Goal: Transaction & Acquisition: Download file/media

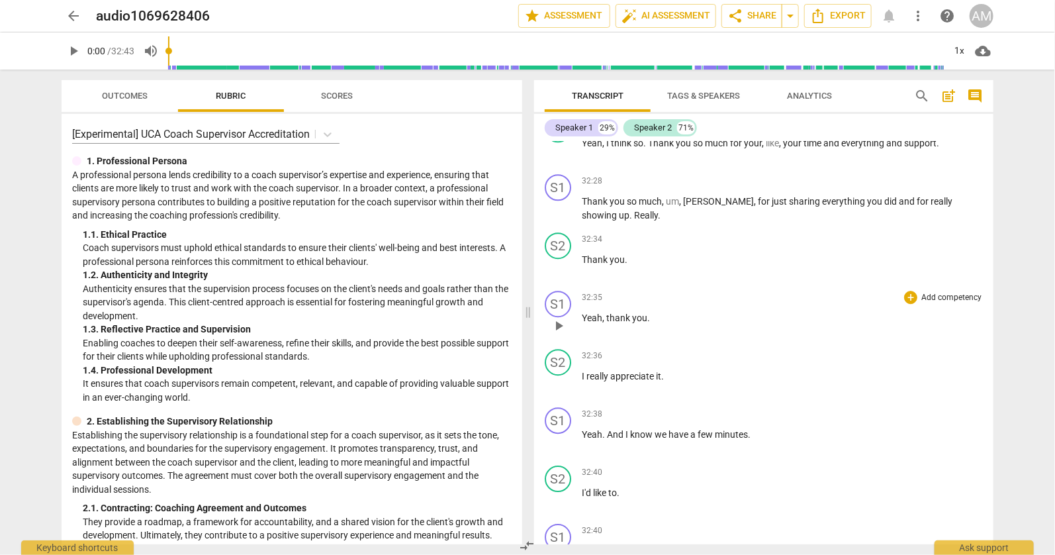
scroll to position [6582, 0]
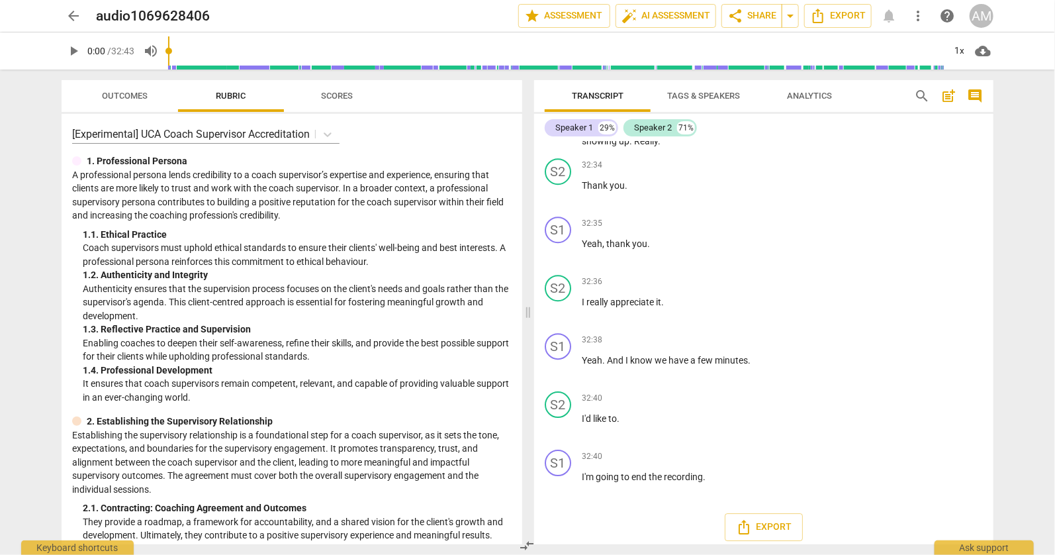
click at [1044, 411] on div "arrow_back audio1069628406 edit star Assessment auto_fix_high AI Assessment sha…" at bounding box center [527, 277] width 1055 height 555
click at [761, 519] on span "Export" at bounding box center [764, 527] width 56 height 16
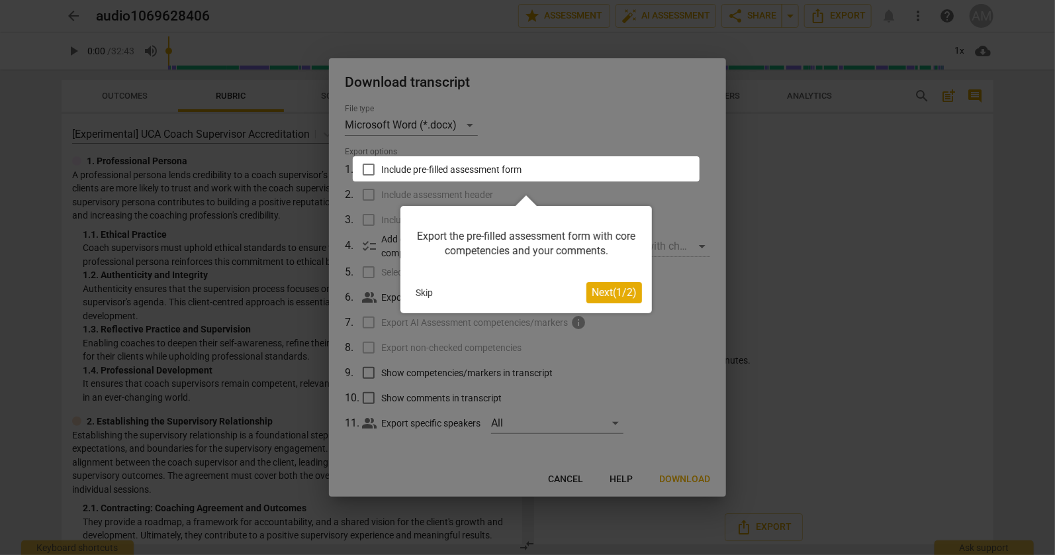
click at [426, 292] on button "Skip" at bounding box center [425, 293] width 28 height 20
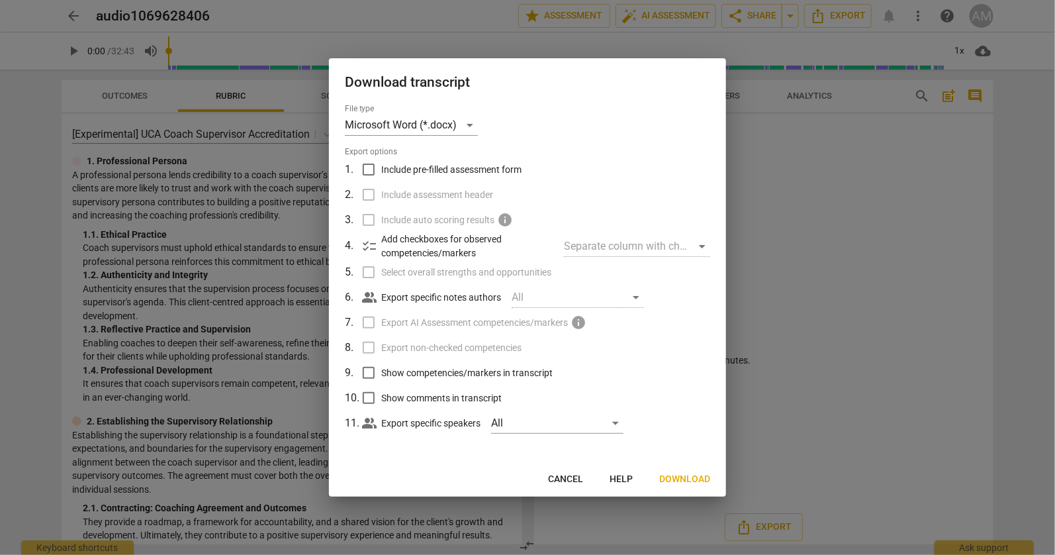
click at [700, 245] on div "Separate column with check marks" at bounding box center [637, 246] width 146 height 21
click at [414, 246] on p "Add checkboxes for observed competencies/markers" at bounding box center [467, 245] width 172 height 27
click at [364, 246] on span "checklist" at bounding box center [370, 246] width 16 height 16
click at [636, 298] on div "All" at bounding box center [578, 297] width 132 height 21
click at [661, 336] on label "Export non-checked competencies" at bounding box center [526, 347] width 347 height 25
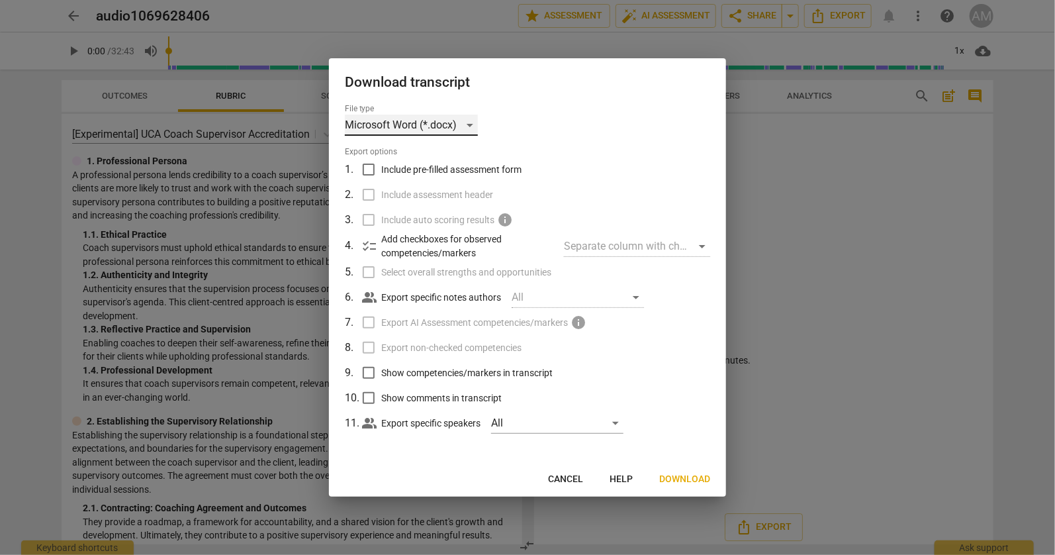
click at [469, 124] on div "Microsoft Word (*.docx)" at bounding box center [411, 125] width 133 height 21
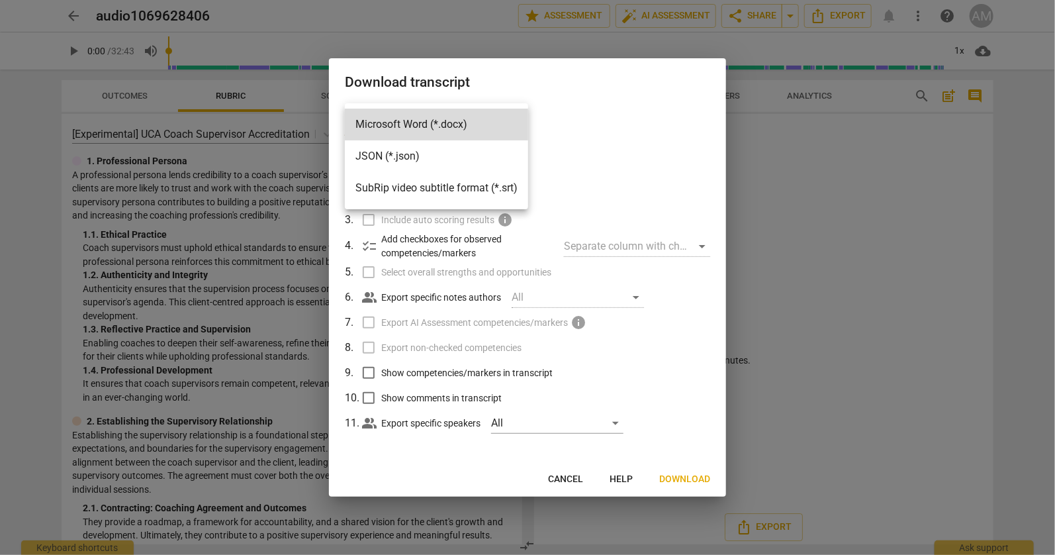
click at [649, 165] on div at bounding box center [527, 277] width 1055 height 555
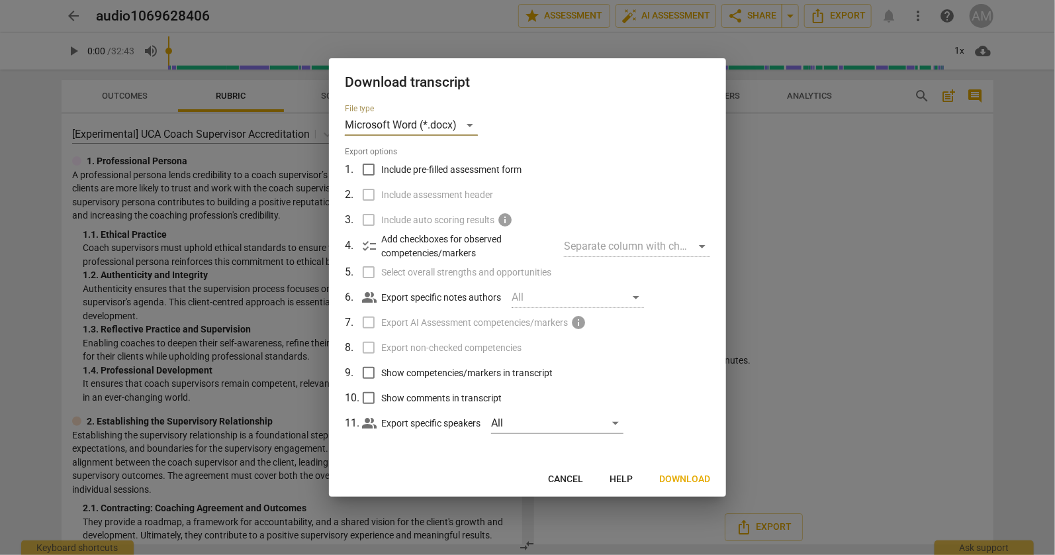
click at [685, 478] on span "Download" at bounding box center [684, 479] width 51 height 13
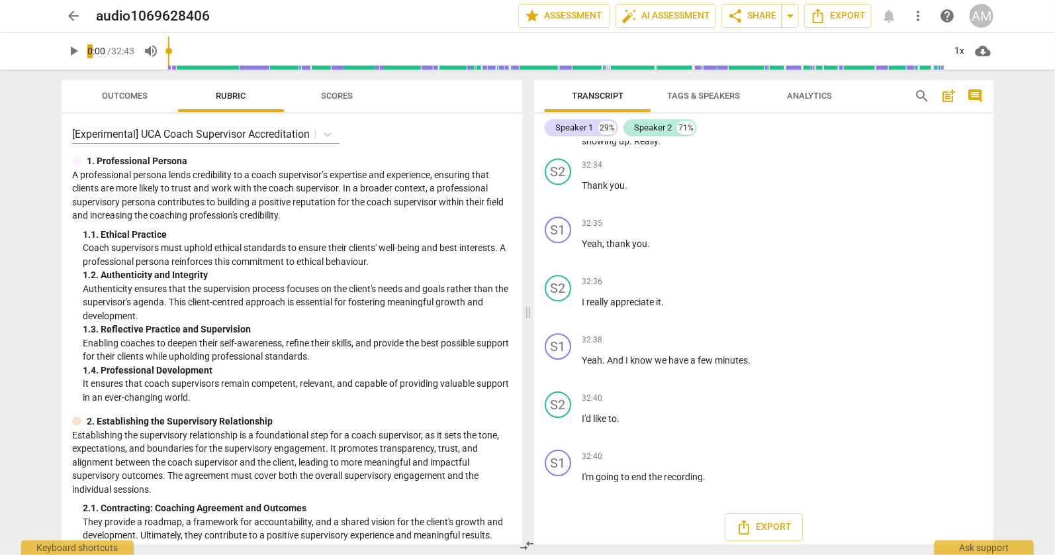
click at [777, 2] on div "arrow_back audio1069628406 edit star Assessment auto_fix_high AI Assessment sha…" at bounding box center [528, 16] width 1034 height 32
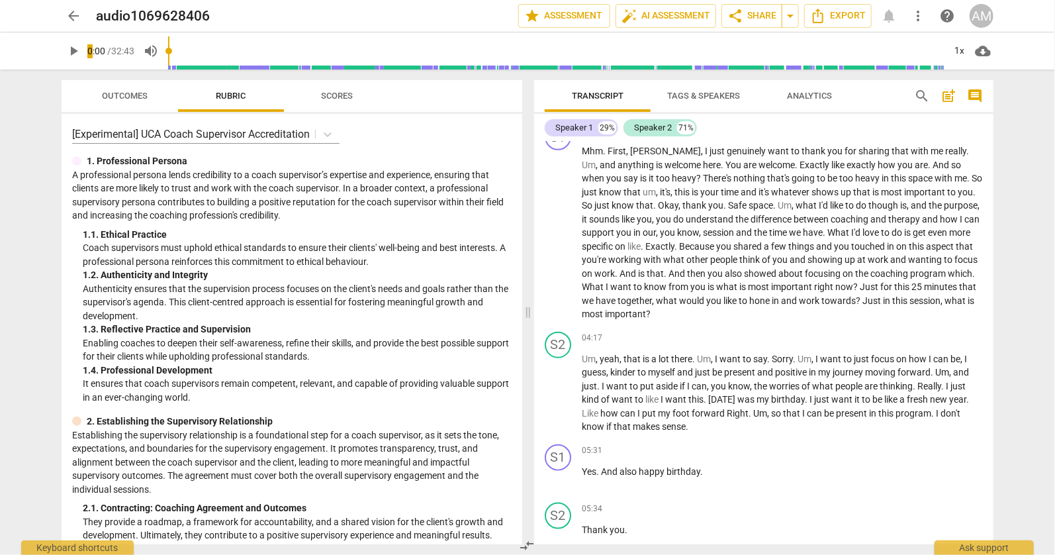
scroll to position [0, 0]
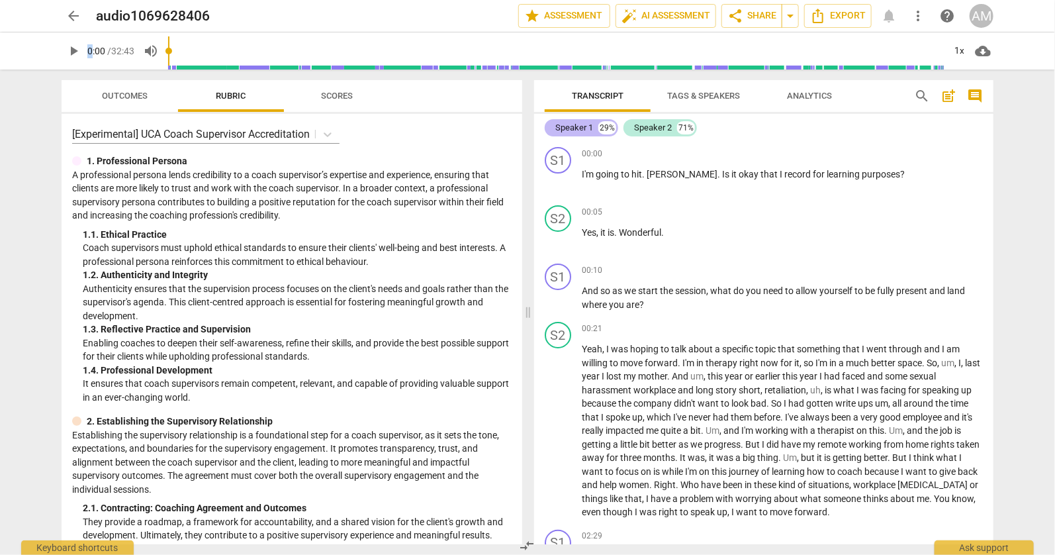
click at [575, 126] on div "Speaker 1" at bounding box center [575, 127] width 38 height 13
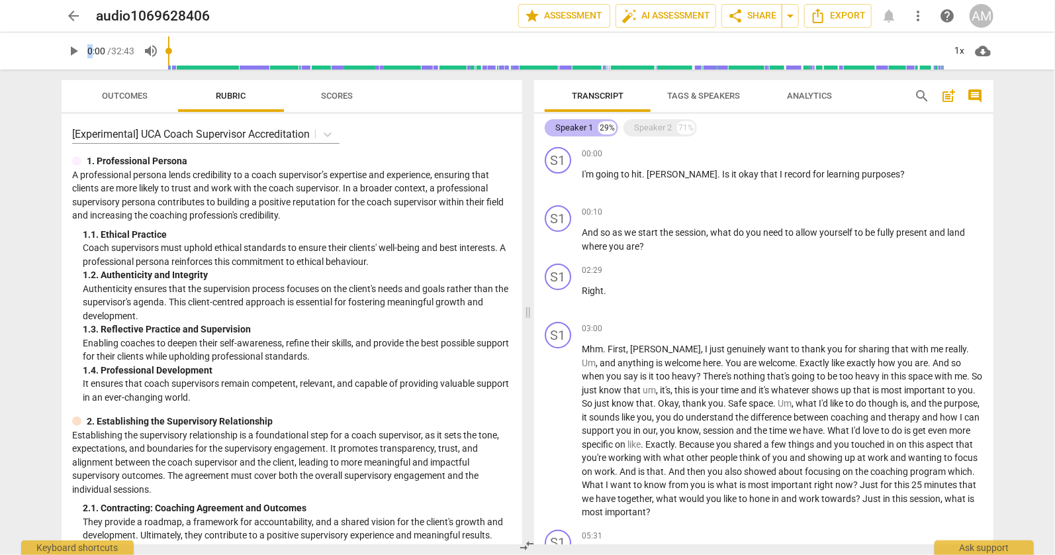
click at [575, 126] on div "Speaker 1" at bounding box center [575, 127] width 38 height 13
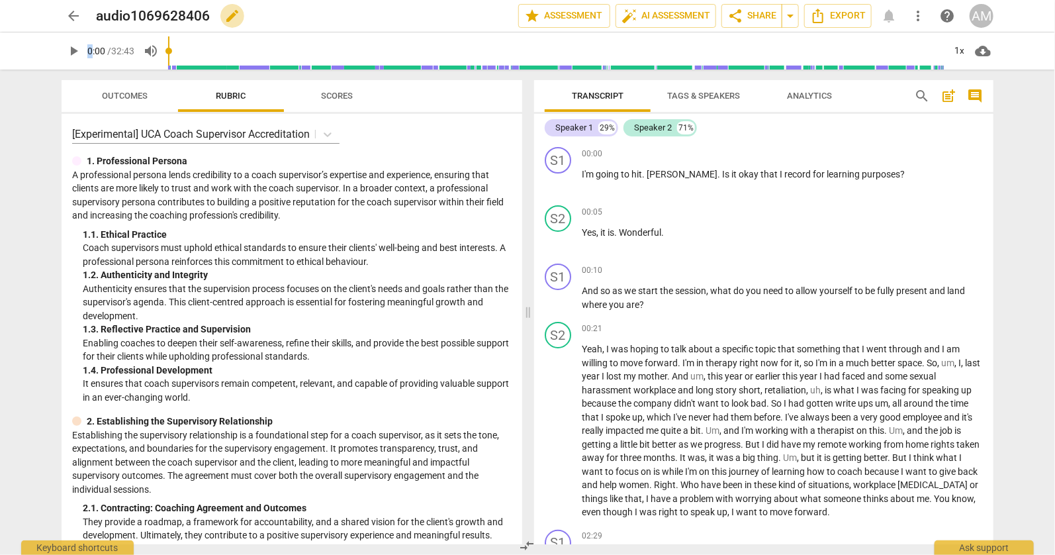
click at [239, 18] on span "edit" at bounding box center [232, 16] width 16 height 16
drag, startPoint x: 250, startPoint y: 15, endPoint x: 86, endPoint y: 13, distance: 163.6
click at [86, 13] on div "arrow_back audio1069628406 done clear star Assessment auto_fix_high AI Assessme…" at bounding box center [528, 15] width 932 height 25
type input "[PERSON_NAME] Session"
click at [1029, 209] on div "arrow_back [PERSON_NAME] Session done clear star Assessment auto_fix_high AI As…" at bounding box center [527, 277] width 1055 height 555
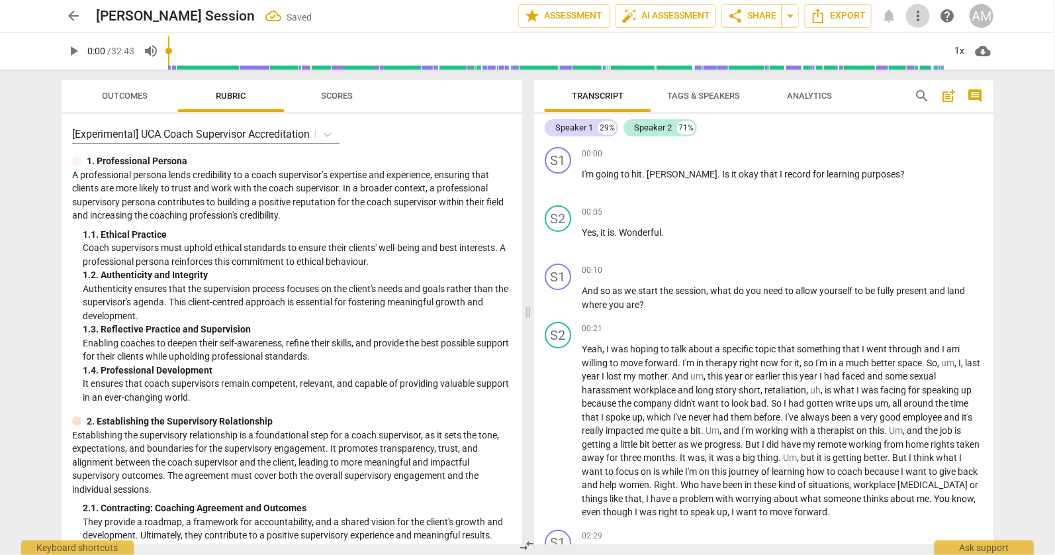
click at [920, 17] on span "more_vert" at bounding box center [918, 16] width 16 height 16
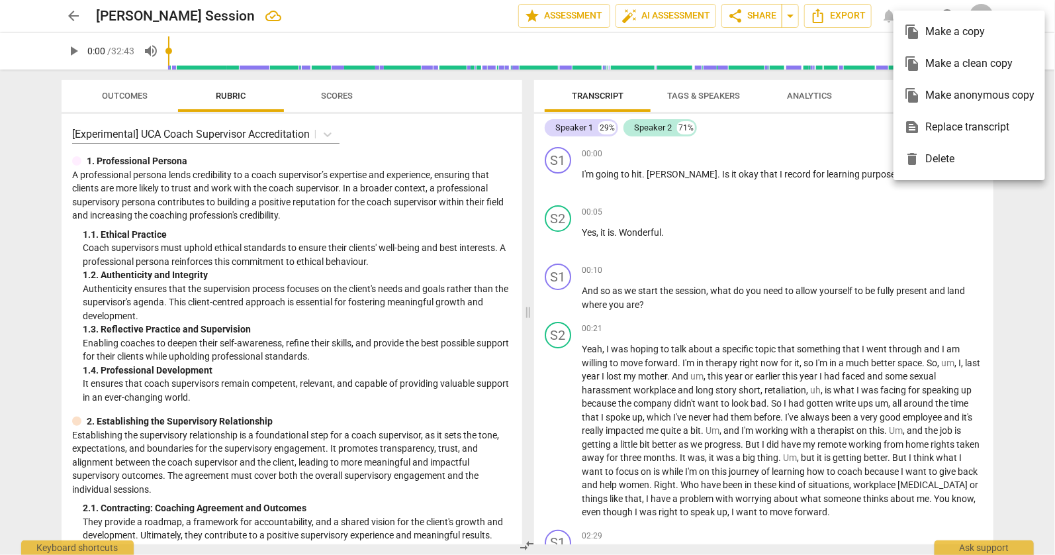
click at [858, 219] on div at bounding box center [527, 277] width 1055 height 555
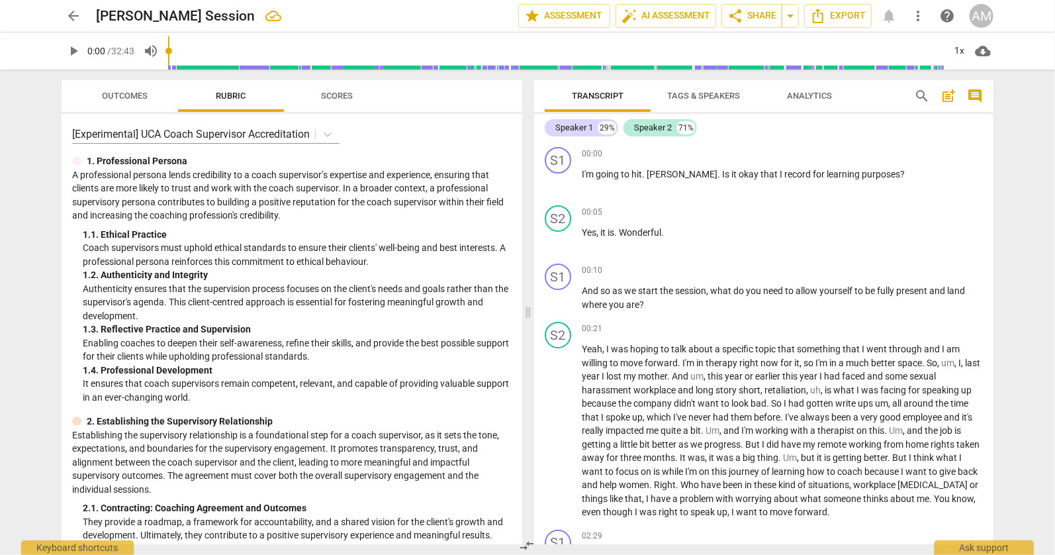
click at [722, 95] on span "Tags & Speakers" at bounding box center [703, 96] width 73 height 10
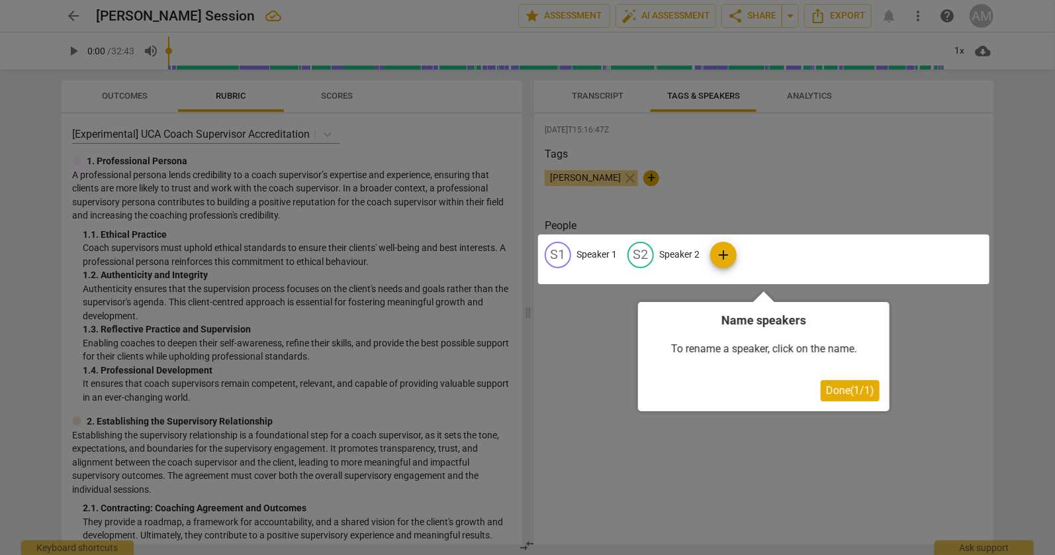
click at [584, 250] on div at bounding box center [764, 259] width 452 height 50
click at [592, 177] on div at bounding box center [527, 277] width 1055 height 555
click at [724, 256] on div at bounding box center [764, 259] width 452 height 50
click at [852, 391] on span "Done ( 1 / 1 )" at bounding box center [850, 390] width 48 height 13
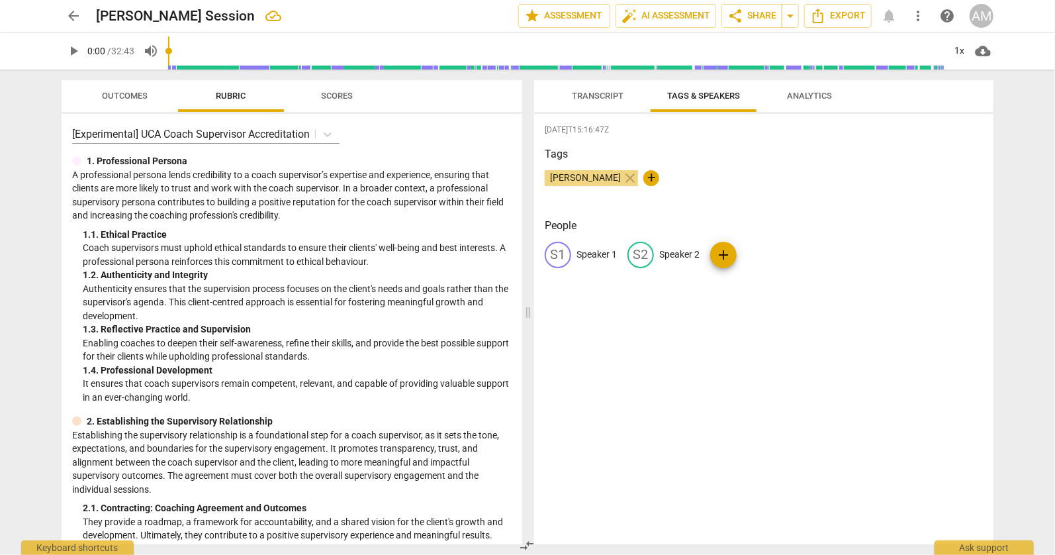
click at [579, 179] on span "[PERSON_NAME]" at bounding box center [585, 177] width 81 height 11
click at [647, 177] on span "+" at bounding box center [652, 178] width 16 height 16
type input "[PERSON_NAME]"
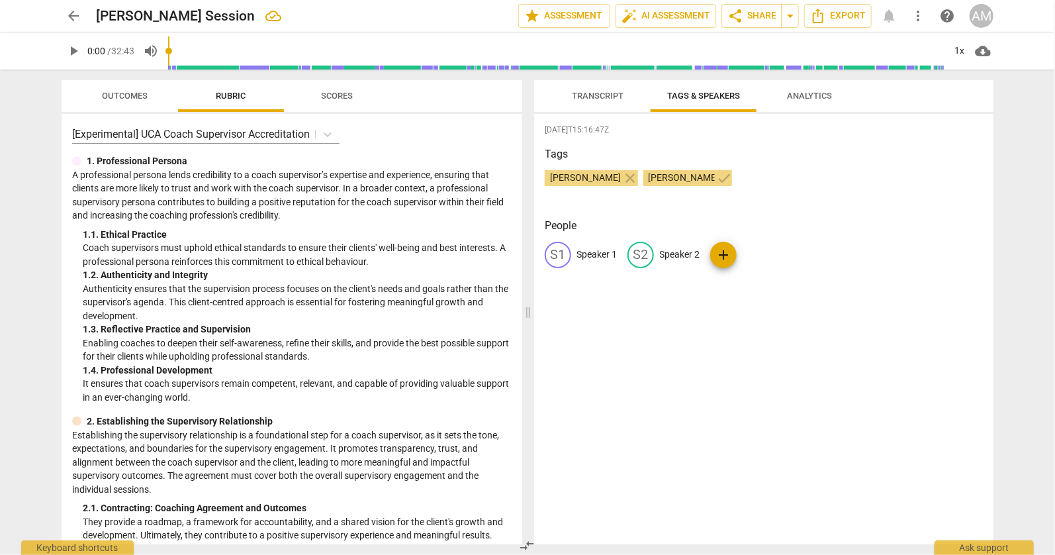
scroll to position [0, 0]
click at [810, 209] on div "[DATE]T15:16:47Z Tags [PERSON_NAME] [PERSON_NAME] [PERSON_NAME] check People S1…" at bounding box center [764, 329] width 460 height 430
click at [559, 252] on span "edit" at bounding box center [558, 255] width 16 height 16
type input "[DEMOGRAPHIC_DATA]"
click at [721, 269] on div "edit [PERSON_NAME] delete S2 Speaker 2 add" at bounding box center [764, 260] width 438 height 37
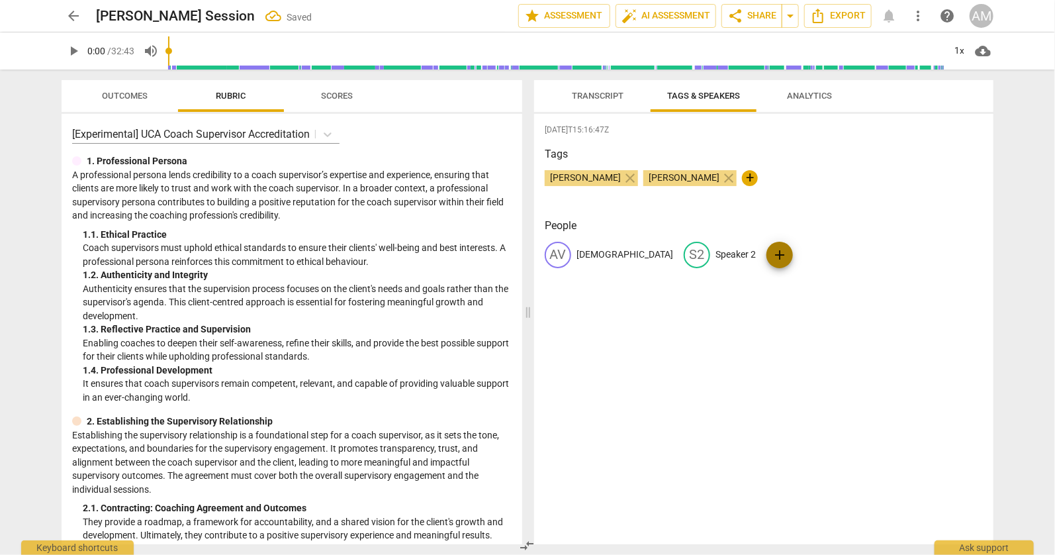
click at [772, 252] on span "add" at bounding box center [780, 255] width 16 height 16
click at [799, 251] on input "text" at bounding box center [852, 254] width 106 height 21
type input "[PERSON_NAME]"
click at [784, 307] on div "[DATE]T15:16:47Z Tags [PERSON_NAME] [PERSON_NAME] [PERSON_NAME] close + People …" at bounding box center [764, 329] width 460 height 430
click at [799, 253] on p "[PERSON_NAME]" at bounding box center [834, 255] width 71 height 14
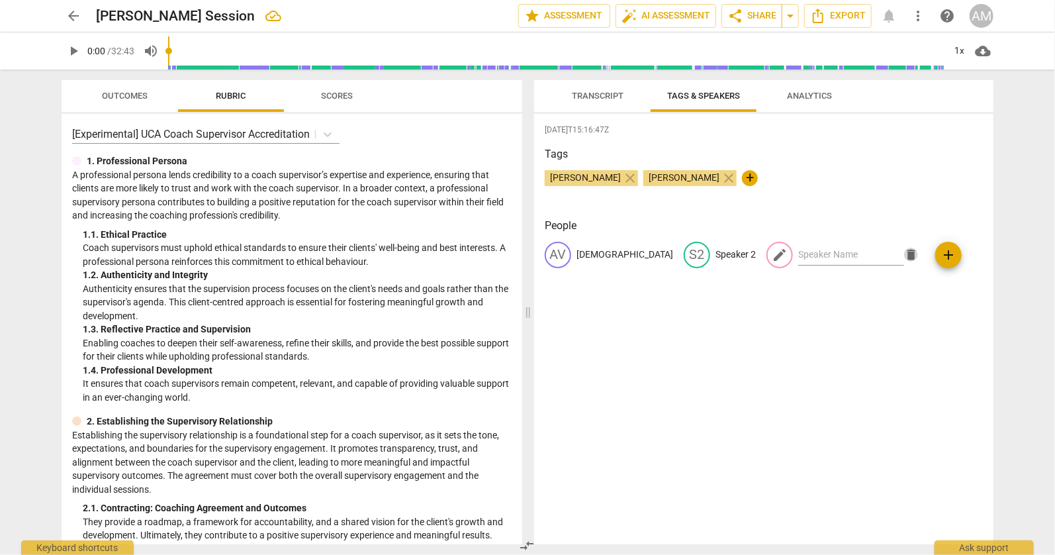
click at [904, 251] on span "delete" at bounding box center [911, 255] width 14 height 14
click at [689, 255] on span "edit" at bounding box center [697, 255] width 16 height 16
type input "[PERSON_NAME]"
click at [767, 303] on div "[DATE]T15:16:47Z Tags [PERSON_NAME] [PERSON_NAME] [PERSON_NAME] close + People …" at bounding box center [764, 329] width 460 height 430
click at [599, 97] on span "Transcript" at bounding box center [598, 96] width 52 height 10
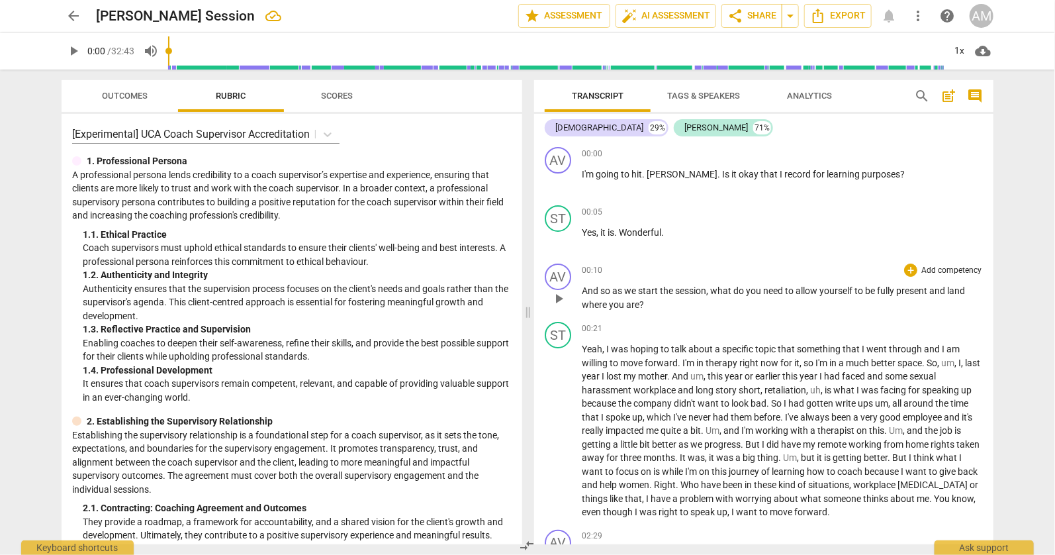
click at [651, 301] on p "And so as we start the session , what do you need to allow yourself to be fully…" at bounding box center [782, 297] width 401 height 27
click at [630, 285] on span "we" at bounding box center [631, 290] width 14 height 11
click at [661, 287] on span "the" at bounding box center [667, 290] width 15 height 11
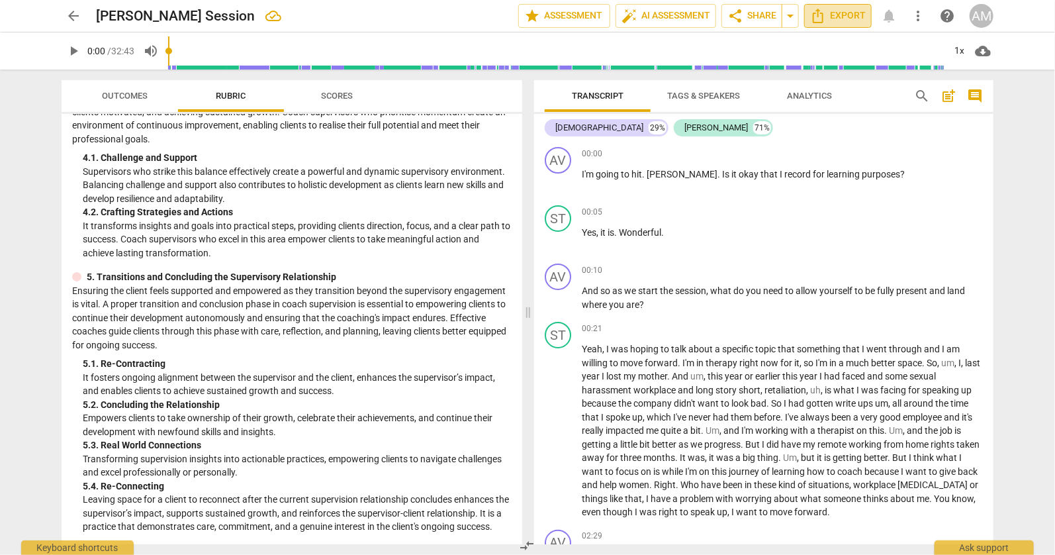
click at [853, 16] on span "Export" at bounding box center [838, 16] width 56 height 16
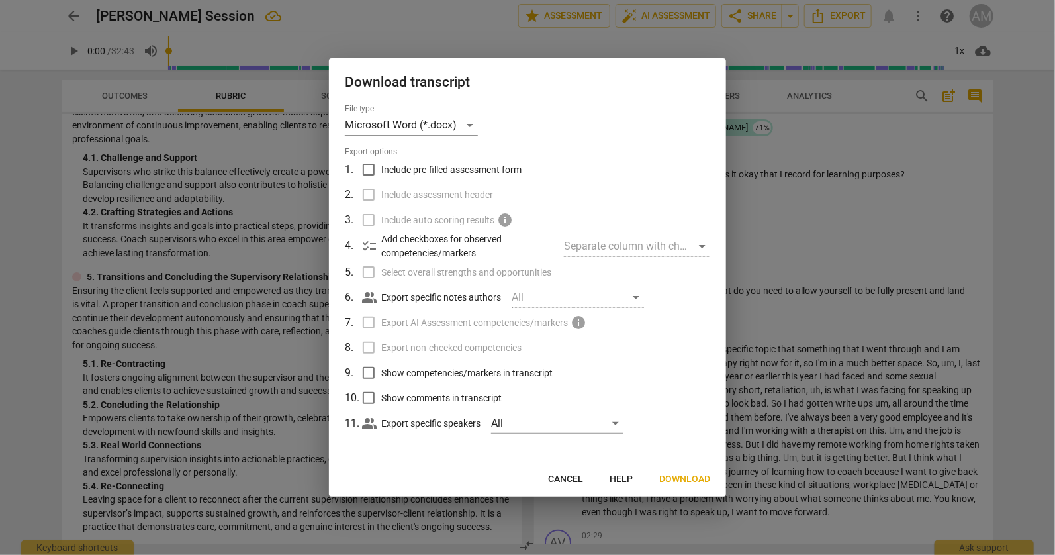
click at [690, 479] on span "Download" at bounding box center [684, 479] width 51 height 13
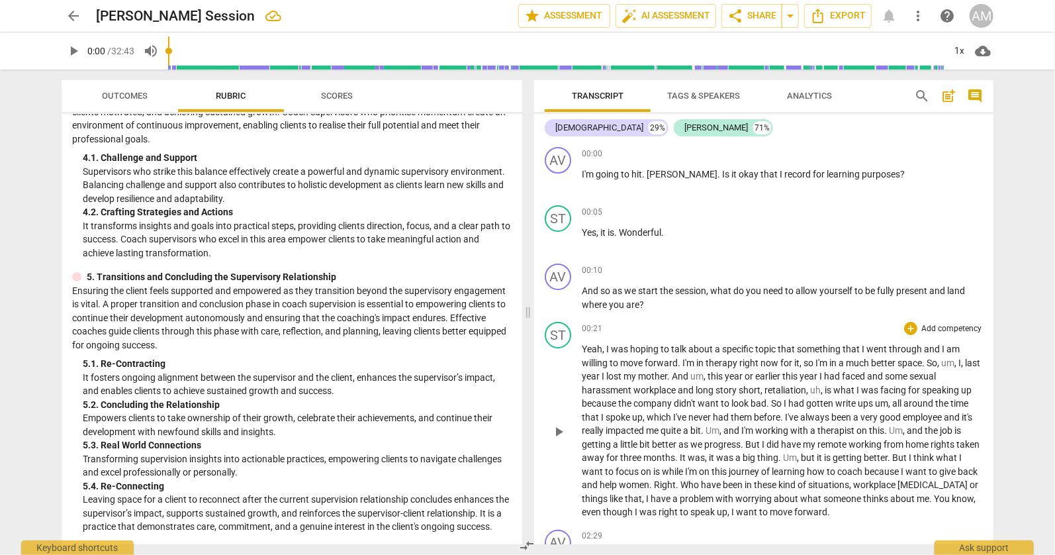
click at [972, 434] on p "Yeah , I was hoping to talk about a specific topic that something that I went t…" at bounding box center [782, 430] width 401 height 177
click at [971, 440] on p "Yeah , I was hoping to talk about a specific topic that something that I went t…" at bounding box center [782, 430] width 401 height 177
click at [971, 456] on p "Yeah , I was hoping to talk about a specific topic that something that I went t…" at bounding box center [782, 430] width 401 height 177
click at [974, 469] on p "Yeah , I was hoping to talk about a specific topic that something that I went t…" at bounding box center [782, 430] width 401 height 177
click at [983, 483] on div "ST play_arrow pause 00:21 + Add competency keyboard_arrow_right Yeah , I was ho…" at bounding box center [764, 420] width 460 height 208
